Goal: Information Seeking & Learning: Learn about a topic

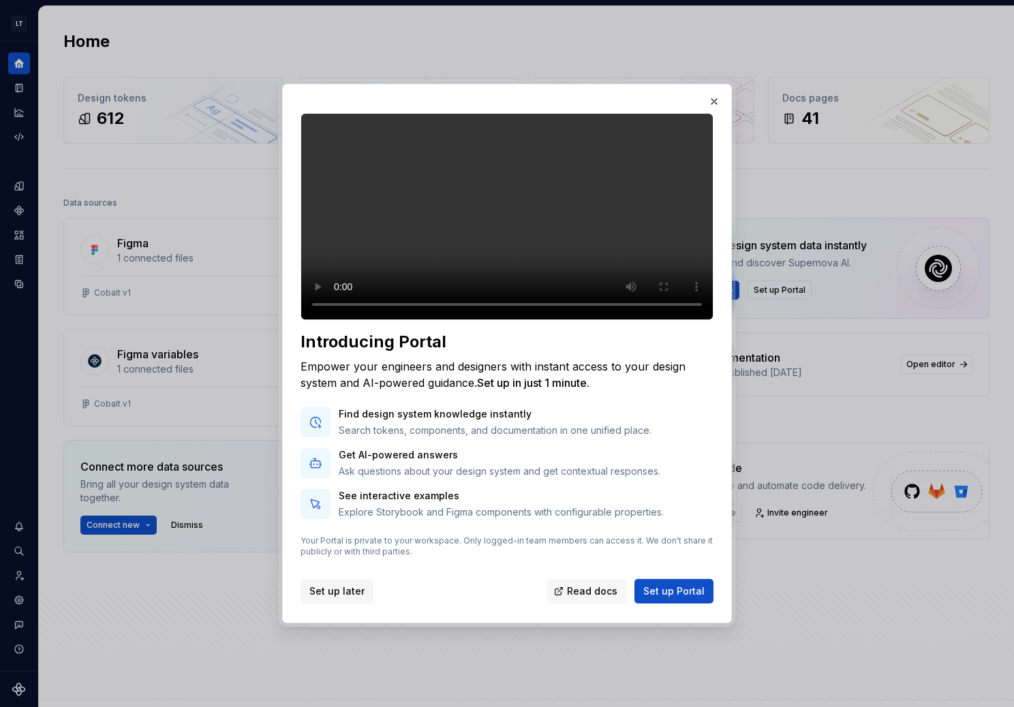
click at [341, 598] on span "Set up later" at bounding box center [336, 591] width 55 height 14
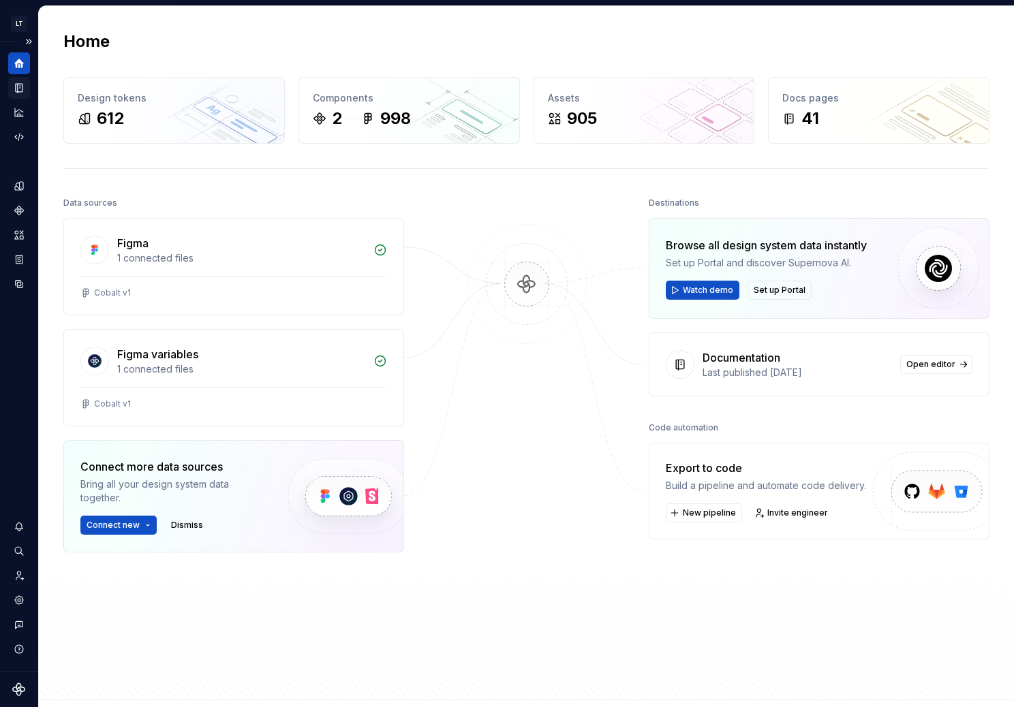
click at [24, 83] on icon "Documentation" at bounding box center [19, 88] width 12 height 12
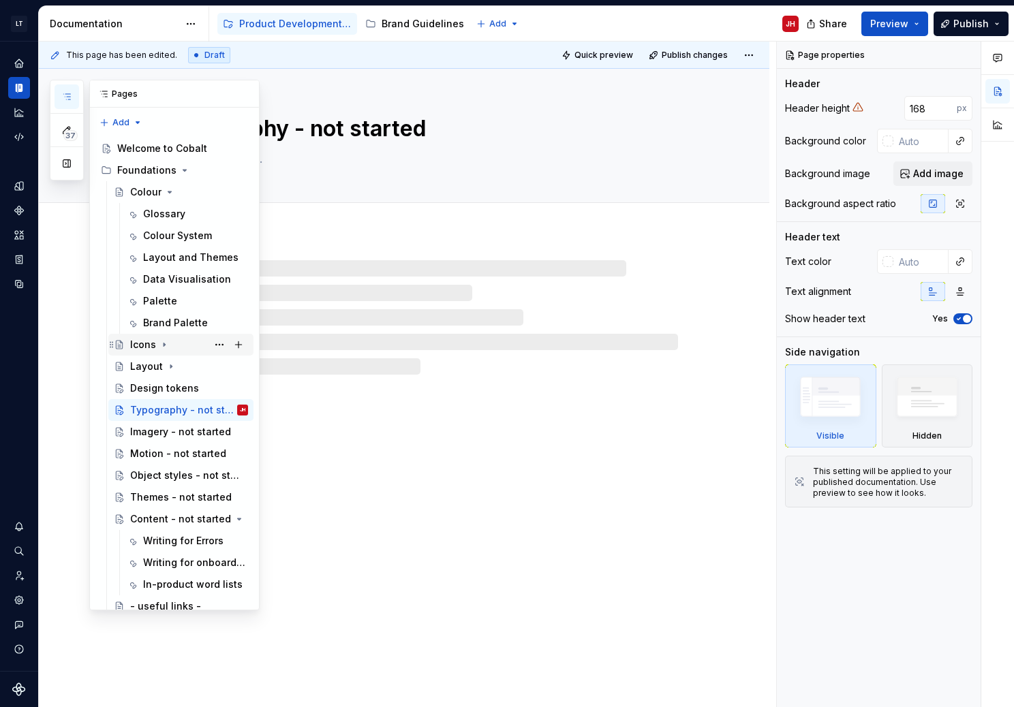
click at [144, 344] on div "Icons" at bounding box center [143, 345] width 26 height 14
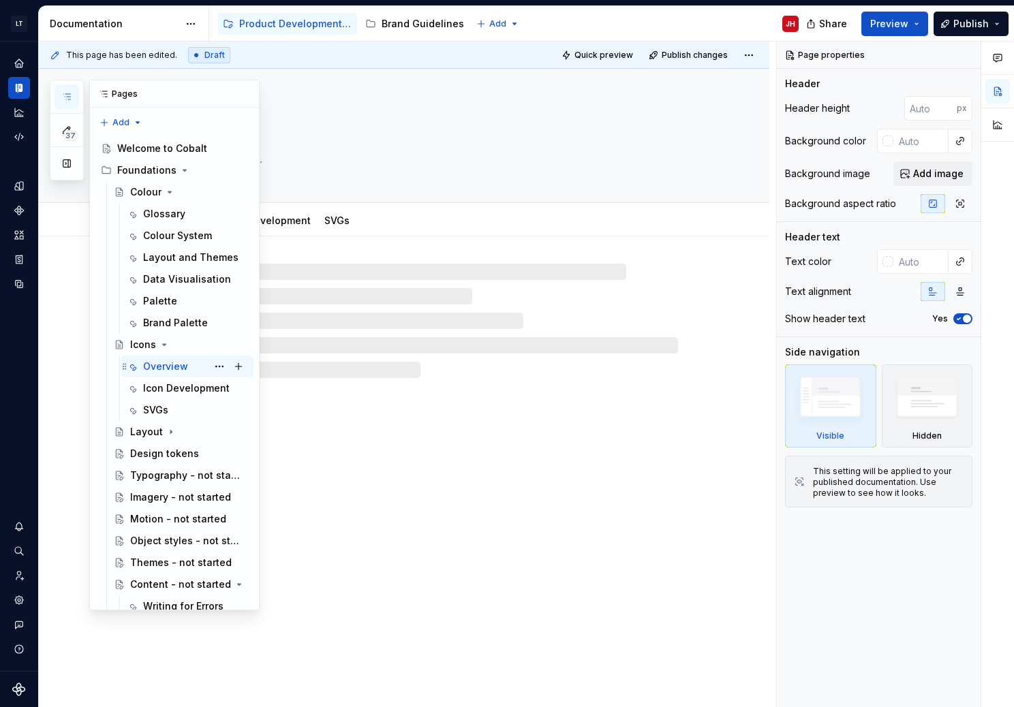
click at [158, 366] on div "Overview" at bounding box center [165, 367] width 45 height 14
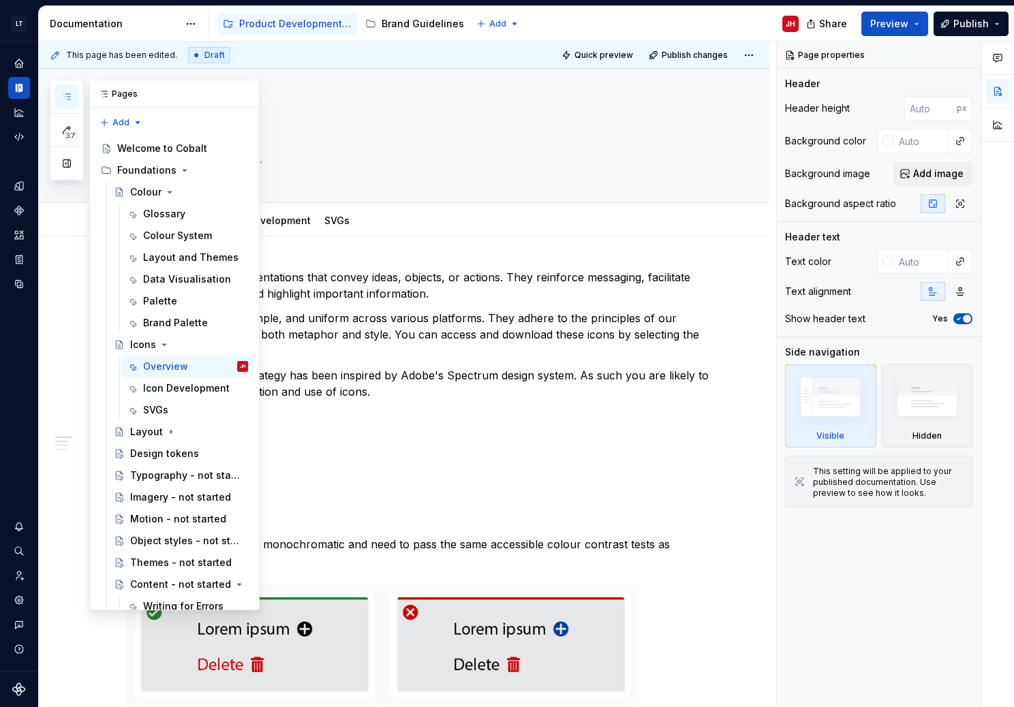
click at [74, 96] on button "button" at bounding box center [66, 96] width 25 height 25
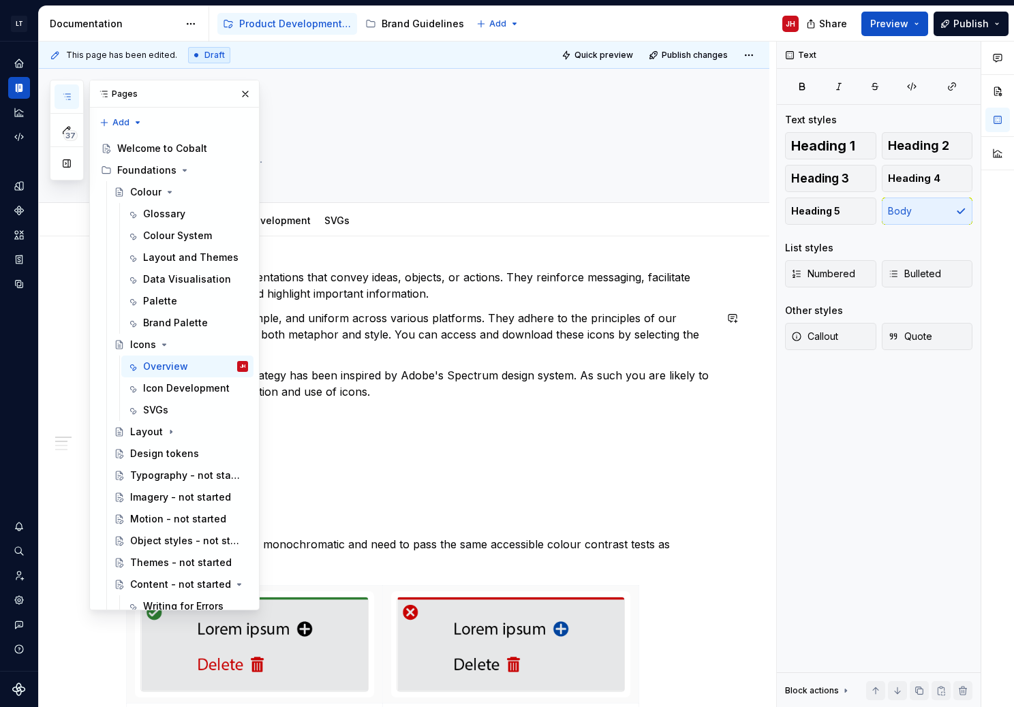
click at [646, 328] on p "Cobalt icons are crisp, simple, and uniform across various platforms. They adhe…" at bounding box center [420, 334] width 589 height 49
type textarea "*"
